Goal: Information Seeking & Learning: Learn about a topic

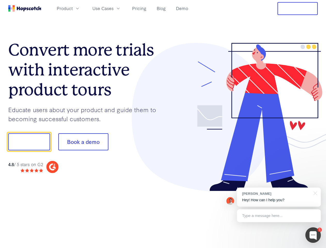
click at [163, 124] on div at bounding box center [240, 117] width 155 height 148
click at [73, 8] on span "Product" at bounding box center [65, 8] width 16 height 6
click at [114, 8] on span "Use Cases" at bounding box center [102, 8] width 21 height 6
click at [298, 9] on button "Free Trial" at bounding box center [298, 8] width 40 height 13
click at [29, 142] on button "Show me!" at bounding box center [29, 141] width 42 height 17
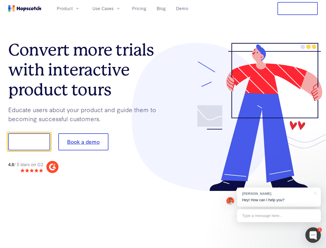
click at [83, 142] on button "Book a demo" at bounding box center [83, 141] width 50 height 17
click at [313, 235] on div at bounding box center [312, 234] width 15 height 15
click at [279, 197] on div "[PERSON_NAME] Hey! How can I help you?" at bounding box center [279, 196] width 84 height 19
click at [315, 193] on div at bounding box center [272, 141] width 97 height 172
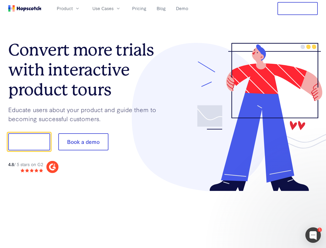
click at [279, 216] on div at bounding box center [272, 175] width 97 height 103
